Goal: Task Accomplishment & Management: Use online tool/utility

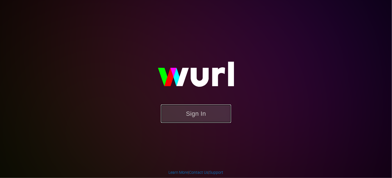
click at [198, 117] on button "Sign In" at bounding box center [196, 113] width 70 height 18
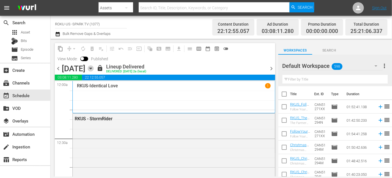
click at [94, 70] on icon "button" at bounding box center [91, 68] width 6 height 6
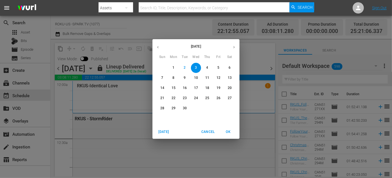
click at [206, 69] on p "4" at bounding box center [207, 67] width 2 height 5
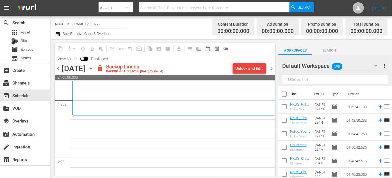
scroll to position [179, 0]
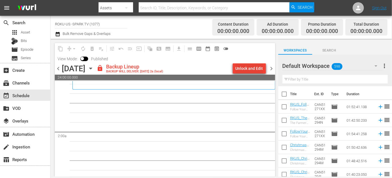
click at [248, 67] on div "Unlock and Edit" at bounding box center [250, 68] width 28 height 10
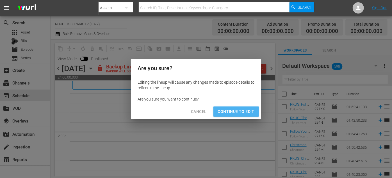
click at [246, 112] on span "Continue to Edit" at bounding box center [236, 111] width 37 height 7
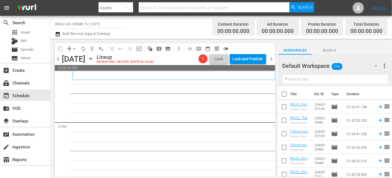
click at [377, 67] on icon "button" at bounding box center [376, 65] width 7 height 7
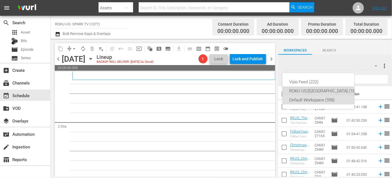
click at [298, 91] on div "ROKU US/[GEOGRAPHIC_DATA] (180)" at bounding box center [323, 90] width 69 height 9
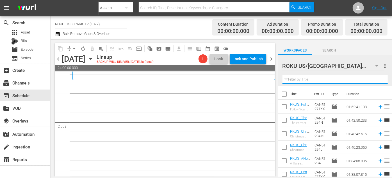
click at [299, 79] on input "text" at bounding box center [335, 79] width 105 height 9
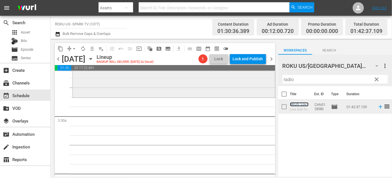
scroll to position [357, 0]
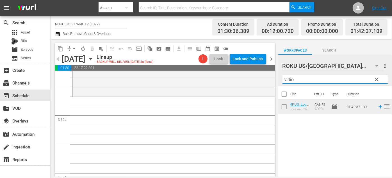
drag, startPoint x: 289, startPoint y: 81, endPoint x: 275, endPoint y: 79, distance: 14.7
click at [275, 79] on div "content_copy compress arrow_drop_down autorenew_outlined delete_forever_outline…" at bounding box center [222, 107] width 342 height 137
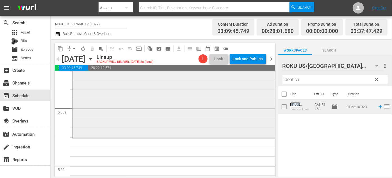
scroll to position [562, 0]
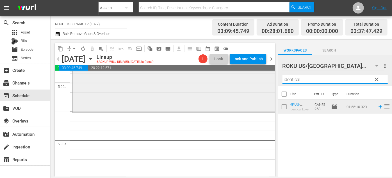
drag, startPoint x: 305, startPoint y: 78, endPoint x: 270, endPoint y: 78, distance: 35.1
click at [270, 78] on div "content_copy compress arrow_drop_down autorenew_outlined delete_forever_outline…" at bounding box center [222, 107] width 342 height 137
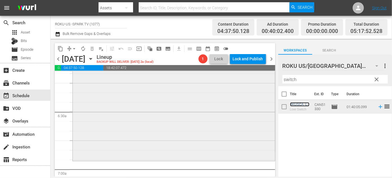
scroll to position [741, 0]
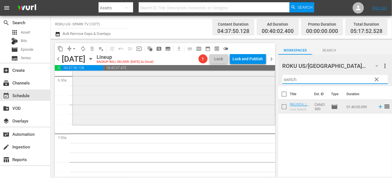
drag, startPoint x: 303, startPoint y: 79, endPoint x: 263, endPoint y: 80, distance: 39.6
click at [263, 80] on div "content_copy compress arrow_drop_down autorenew_outlined delete_forever_outline…" at bounding box center [222, 107] width 342 height 137
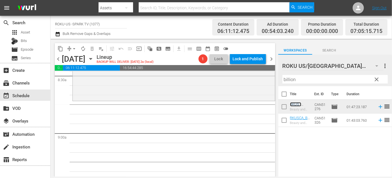
scroll to position [970, 0]
drag, startPoint x: 304, startPoint y: 79, endPoint x: 246, endPoint y: 85, distance: 58.4
click at [246, 85] on div "content_copy compress arrow_drop_down autorenew_outlined delete_forever_outline…" at bounding box center [222, 107] width 342 height 137
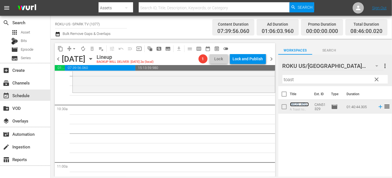
scroll to position [1175, 0]
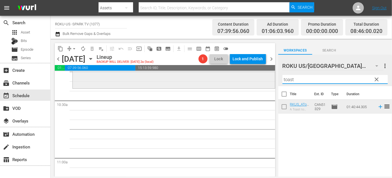
drag, startPoint x: 296, startPoint y: 78, endPoint x: 271, endPoint y: 79, distance: 25.0
click at [271, 79] on div "content_copy compress arrow_drop_down autorenew_outlined delete_forever_outline…" at bounding box center [222, 107] width 342 height 137
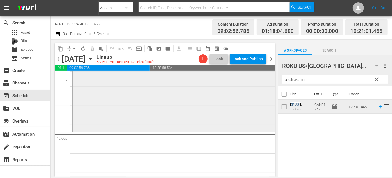
scroll to position [1328, 0]
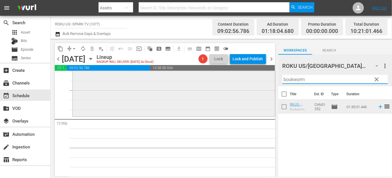
drag, startPoint x: 308, startPoint y: 78, endPoint x: 257, endPoint y: 78, distance: 51.4
click at [257, 78] on div "content_copy compress arrow_drop_down autorenew_outlined delete_forever_outline…" at bounding box center [222, 107] width 342 height 137
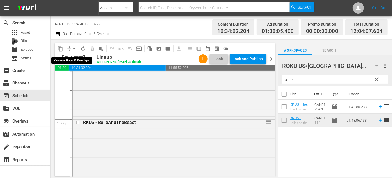
click at [75, 49] on span "arrow_drop_down" at bounding box center [74, 49] width 6 height 6
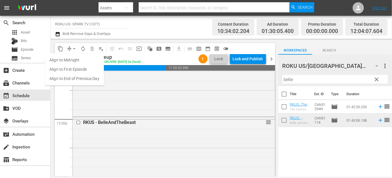
click at [84, 80] on li "Align to End of Previous Day" at bounding box center [74, 78] width 59 height 9
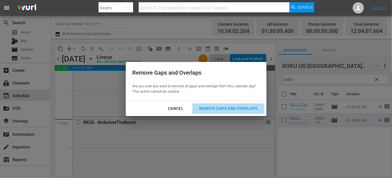
click at [223, 106] on div "Remove Gaps and Overlaps" at bounding box center [228, 108] width 67 height 7
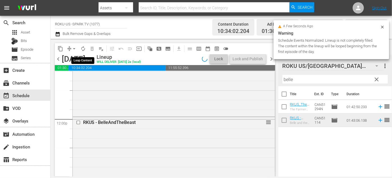
click at [82, 49] on span "autorenew_outlined" at bounding box center [83, 49] width 6 height 6
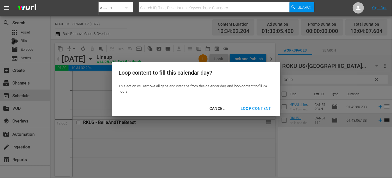
click at [253, 108] on div "Loop Content" at bounding box center [256, 108] width 40 height 7
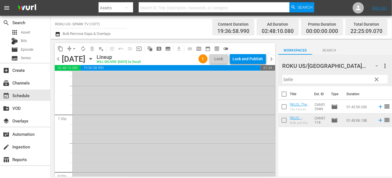
scroll to position [2141, 0]
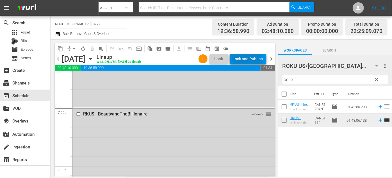
click at [237, 56] on div "Lock and Publish" at bounding box center [248, 59] width 30 height 10
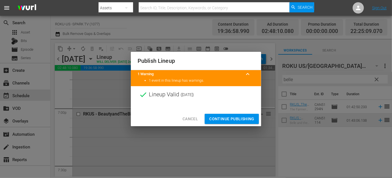
click at [237, 115] on span "Continue Publishing" at bounding box center [231, 118] width 45 height 7
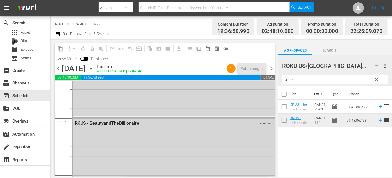
click at [94, 69] on icon "button" at bounding box center [91, 68] width 6 height 6
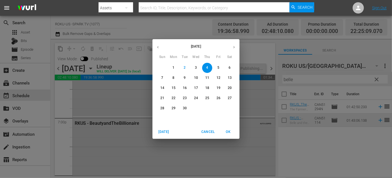
click at [219, 68] on p "5" at bounding box center [218, 67] width 2 height 5
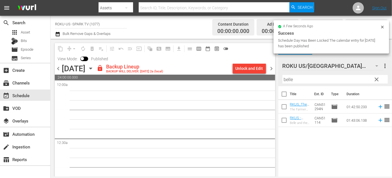
click at [59, 66] on span "chevron_left" at bounding box center [58, 68] width 7 height 7
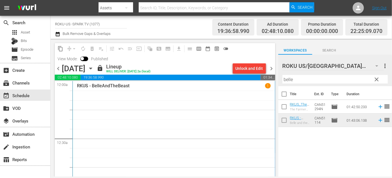
click at [92, 69] on icon "button" at bounding box center [90, 68] width 3 height 1
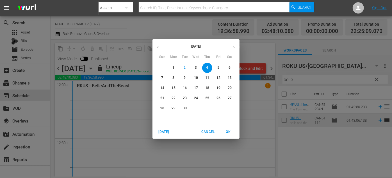
click at [219, 67] on p "5" at bounding box center [218, 67] width 2 height 5
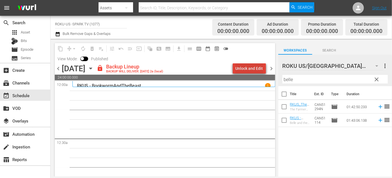
click at [254, 67] on div "Unlock and Edit" at bounding box center [250, 68] width 28 height 10
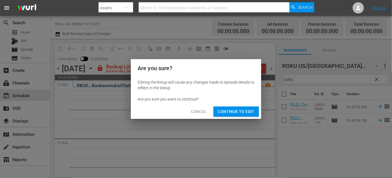
click at [234, 111] on span "Continue to Edit" at bounding box center [236, 111] width 37 height 7
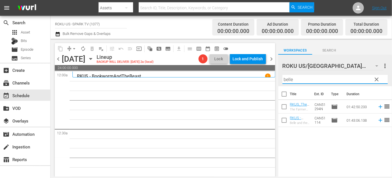
drag, startPoint x: 296, startPoint y: 80, endPoint x: 279, endPoint y: 81, distance: 17.4
click at [279, 81] on div "ROKU US/CA 180 ROKU US/[GEOGRAPHIC_DATA] more_vert clear Filter by Title belle" at bounding box center [335, 70] width 114 height 31
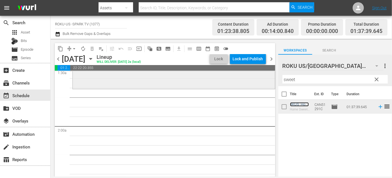
scroll to position [179, 0]
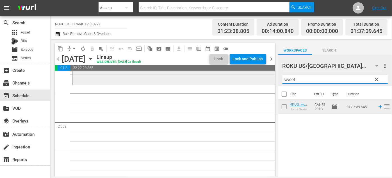
drag, startPoint x: 308, startPoint y: 78, endPoint x: 268, endPoint y: 81, distance: 40.5
click at [265, 81] on div "content_copy compress arrow_drop_down autorenew_outlined delete_forever_outline…" at bounding box center [222, 107] width 342 height 137
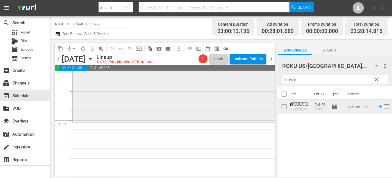
scroll to position [383, 0]
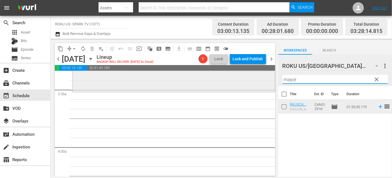
drag, startPoint x: 306, startPoint y: 79, endPoint x: 262, endPoint y: 82, distance: 44.2
click at [262, 82] on div "content_copy compress arrow_drop_down autorenew_outlined delete_forever_outline…" at bounding box center [222, 107] width 342 height 137
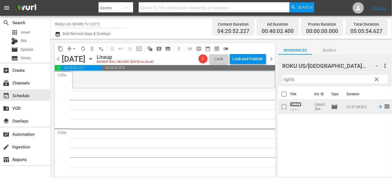
scroll to position [562, 0]
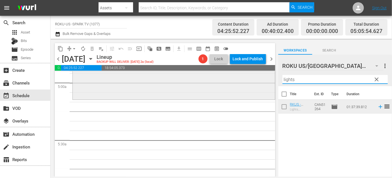
drag, startPoint x: 307, startPoint y: 78, endPoint x: 266, endPoint y: 79, distance: 41.3
click at [266, 79] on div "content_copy compress arrow_drop_down autorenew_outlined delete_forever_outline…" at bounding box center [222, 107] width 342 height 137
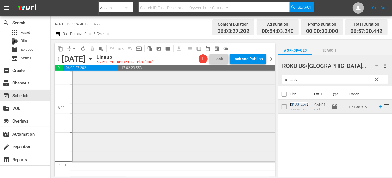
scroll to position [766, 0]
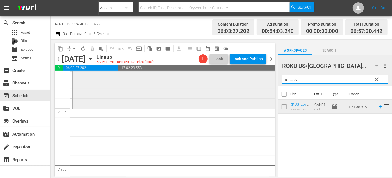
drag, startPoint x: 303, startPoint y: 81, endPoint x: 269, endPoint y: 82, distance: 34.0
click at [269, 82] on div "content_copy compress arrow_drop_down autorenew_outlined delete_forever_outline…" at bounding box center [222, 107] width 342 height 137
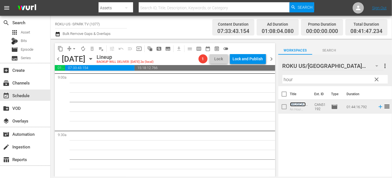
scroll to position [996, 0]
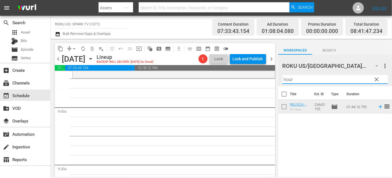
drag, startPoint x: 267, startPoint y: 79, endPoint x: 255, endPoint y: 79, distance: 11.5
click at [255, 79] on div "content_copy compress arrow_drop_down autorenew_outlined delete_forever_outline…" at bounding box center [222, 107] width 342 height 137
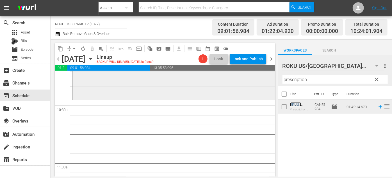
scroll to position [1175, 0]
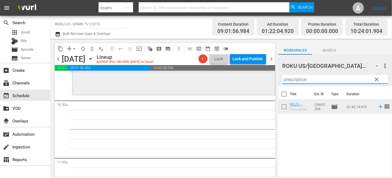
drag, startPoint x: 294, startPoint y: 78, endPoint x: 260, endPoint y: 79, distance: 34.3
click at [260, 79] on div "content_copy compress arrow_drop_down autorenew_outlined delete_forever_outline…" at bounding box center [222, 107] width 342 height 137
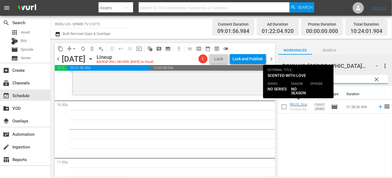
type input "scented"
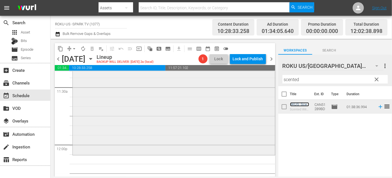
scroll to position [1354, 0]
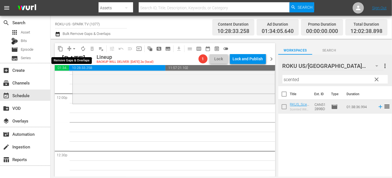
click at [72, 47] on span "arrow_drop_down" at bounding box center [74, 49] width 6 height 6
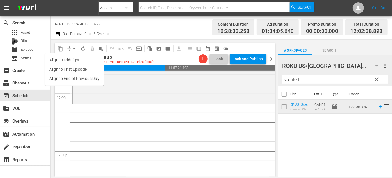
click at [86, 80] on li "Align to End of Previous Day" at bounding box center [74, 78] width 59 height 9
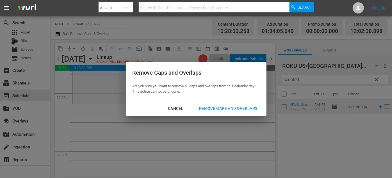
click at [209, 107] on div "Remove Gaps and Overlaps" at bounding box center [228, 108] width 67 height 7
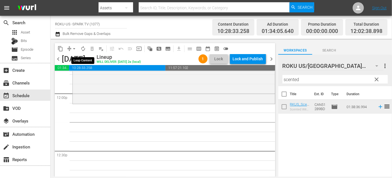
click at [82, 48] on span "autorenew_outlined" at bounding box center [83, 49] width 6 height 6
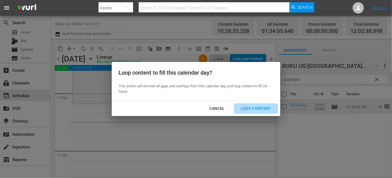
click at [260, 106] on div "Loop Content" at bounding box center [256, 108] width 40 height 7
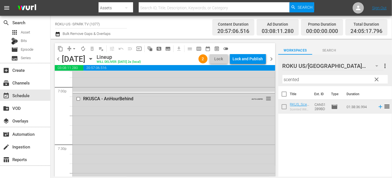
scroll to position [2151, 0]
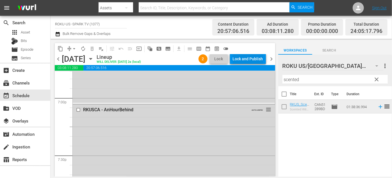
click at [249, 60] on div "Lock and Publish" at bounding box center [248, 59] width 30 height 10
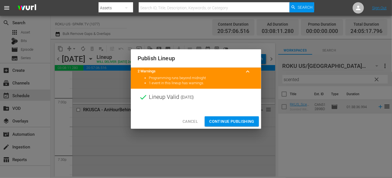
click at [238, 120] on span "Continue Publishing" at bounding box center [231, 121] width 45 height 7
